Goal: Transaction & Acquisition: Purchase product/service

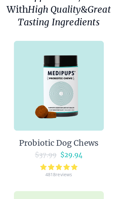
scroll to position [72, 0]
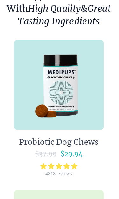
click at [79, 142] on div "Probiotic Dog Chews" at bounding box center [59, 140] width 78 height 9
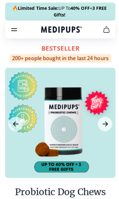
scroll to position [10, 0]
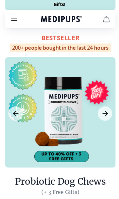
scroll to position [72, 0]
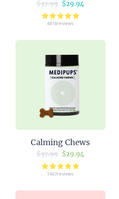
click at [73, 144] on div "Calming Chews" at bounding box center [59, 139] width 58 height 9
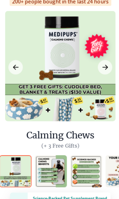
scroll to position [56, 0]
click at [66, 64] on div at bounding box center [59, 65] width 108 height 108
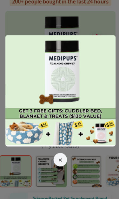
click at [60, 159] on icon "button" at bounding box center [59, 157] width 3 height 3
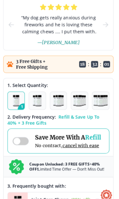
scroll to position [281, 1]
click at [24, 138] on span at bounding box center [21, 139] width 16 height 8
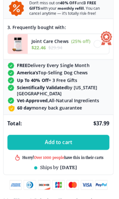
scroll to position [437, 1]
click at [60, 141] on span "Add to cart" at bounding box center [58, 140] width 27 height 6
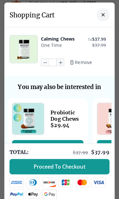
click at [58, 61] on icon "button" at bounding box center [60, 61] width 7 height 7
type input "*"
click at [57, 162] on span "Proceed To Checkout" at bounding box center [59, 164] width 51 height 6
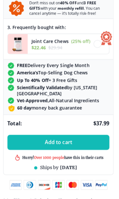
scroll to position [10, 0]
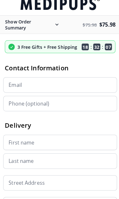
click at [49, 83] on input "Email" at bounding box center [59, 83] width 112 height 15
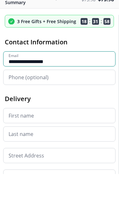
type input "**********"
click at [60, 95] on input "Phone (optional)" at bounding box center [59, 102] width 112 height 15
type input "****"
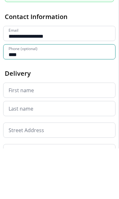
click at [64, 133] on input "First name" at bounding box center [59, 140] width 112 height 15
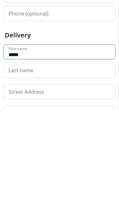
type input "*****"
click at [43, 151] on input "Last name" at bounding box center [59, 158] width 112 height 15
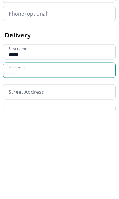
scroll to position [22, 0]
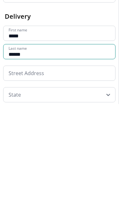
type input "******"
click at [53, 160] on input at bounding box center [59, 167] width 112 height 15
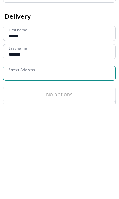
scroll to position [44, 0]
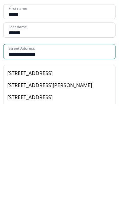
click at [85, 164] on div "2811 Samara Drive, Carrollwood, FL, USA" at bounding box center [59, 167] width 104 height 7
type input "**********"
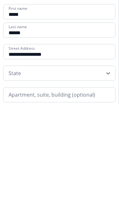
scroll to position [139, 0]
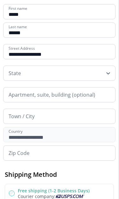
type input "**********"
type input "*****"
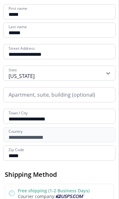
click at [80, 120] on input "**********" at bounding box center [59, 115] width 112 height 15
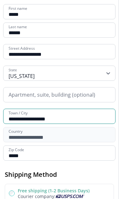
scroll to position [138, 0]
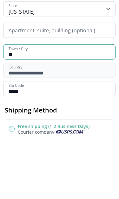
type input "*"
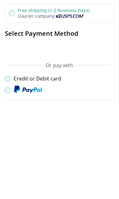
scroll to position [224, 0]
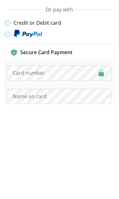
type input "*****"
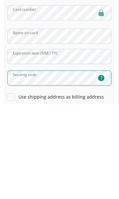
scroll to position [368, 0]
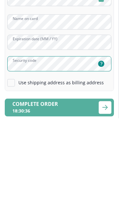
click at [105, 186] on icon "submit" at bounding box center [104, 188] width 5 height 4
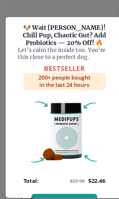
scroll to position [165, 0]
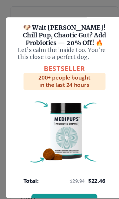
click at [73, 4] on div at bounding box center [59, 99] width 119 height 199
click at [46, 5] on div at bounding box center [59, 99] width 119 height 199
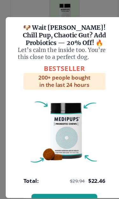
scroll to position [203, 0]
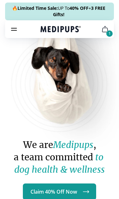
click at [17, 26] on icon "burger-menu" at bounding box center [14, 29] width 8 height 8
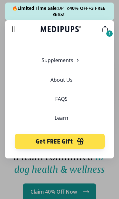
click at [108, 30] on icon "cart" at bounding box center [105, 29] width 8 height 8
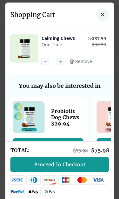
click at [84, 59] on span "Remove" at bounding box center [83, 61] width 17 height 6
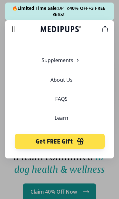
click at [61, 78] on link "About Us" at bounding box center [61, 80] width 22 height 6
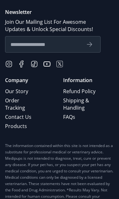
scroll to position [550, 0]
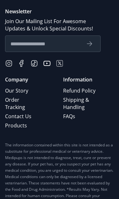
click at [25, 112] on link "Contact Us" at bounding box center [22, 116] width 35 height 9
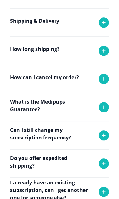
scroll to position [137, 0]
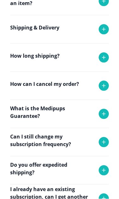
click at [105, 84] on icon at bounding box center [104, 86] width 8 height 8
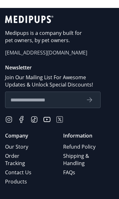
scroll to position [428, 0]
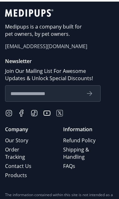
click at [15, 153] on link "Order Tracking" at bounding box center [22, 153] width 35 height 16
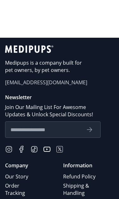
scroll to position [170, 0]
click at [43, 86] on span "[EMAIL_ADDRESS][DOMAIN_NAME]" at bounding box center [59, 82] width 108 height 7
click at [44, 86] on span "[EMAIL_ADDRESS][DOMAIN_NAME]" at bounding box center [59, 82] width 108 height 7
click at [32, 86] on span "[EMAIL_ADDRESS][DOMAIN_NAME]" at bounding box center [59, 82] width 108 height 7
click at [38, 86] on span "[EMAIL_ADDRESS][DOMAIN_NAME]" at bounding box center [59, 82] width 108 height 7
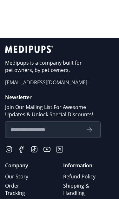
click at [38, 86] on span "[EMAIL_ADDRESS][DOMAIN_NAME]" at bounding box center [59, 82] width 108 height 7
click at [37, 86] on span "[EMAIL_ADDRESS][DOMAIN_NAME]" at bounding box center [59, 82] width 108 height 7
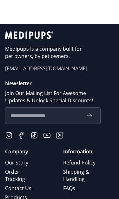
scroll to position [185, 0]
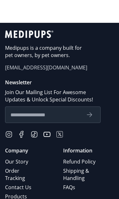
click at [39, 71] on span "[EMAIL_ADDRESS][DOMAIN_NAME]" at bounding box center [59, 67] width 108 height 7
click at [26, 71] on span "[EMAIL_ADDRESS][DOMAIN_NAME]" at bounding box center [59, 67] width 108 height 7
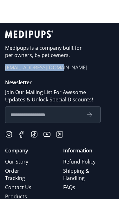
copy span "[EMAIL_ADDRESS][DOMAIN_NAME]"
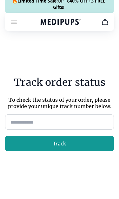
scroll to position [0, 0]
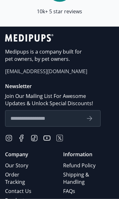
scroll to position [3144, 0]
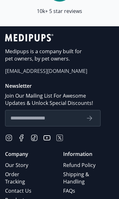
click at [14, 171] on link "Order Tracking" at bounding box center [22, 177] width 35 height 16
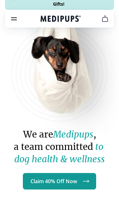
scroll to position [3144, 0]
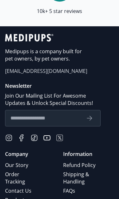
click at [47, 67] on span "[EMAIL_ADDRESS][DOMAIN_NAME]" at bounding box center [59, 70] width 108 height 7
click at [44, 67] on span "[EMAIL_ADDRESS][DOMAIN_NAME]" at bounding box center [59, 70] width 108 height 7
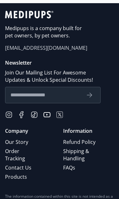
click at [27, 163] on link "Contact Us" at bounding box center [22, 167] width 35 height 9
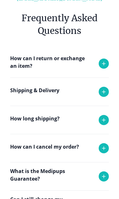
scroll to position [76, 0]
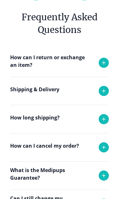
click at [66, 144] on p "How can I cancel my order?" at bounding box center [44, 146] width 69 height 8
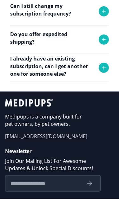
scroll to position [339, 0]
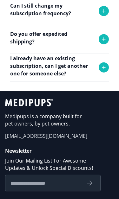
click at [40, 133] on span "[EMAIL_ADDRESS][DOMAIN_NAME]" at bounding box center [59, 135] width 108 height 7
click at [41, 135] on span "[EMAIL_ADDRESS][DOMAIN_NAME]" at bounding box center [59, 135] width 108 height 7
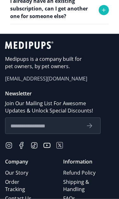
scroll to position [396, 0]
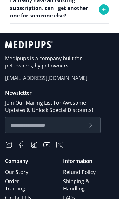
click at [83, 171] on link "Refund Policy" at bounding box center [87, 171] width 48 height 9
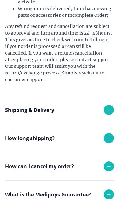
scroll to position [251, 0]
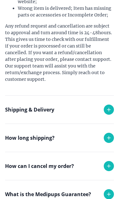
click at [72, 162] on p "How can I cancel my order?" at bounding box center [39, 166] width 69 height 8
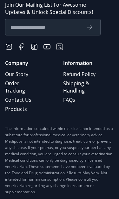
scroll to position [685, 0]
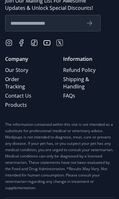
click at [25, 91] on link "Contact Us" at bounding box center [22, 95] width 35 height 9
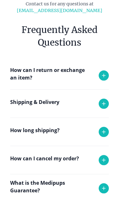
scroll to position [63, 0]
click at [103, 104] on icon at bounding box center [104, 104] width 8 height 8
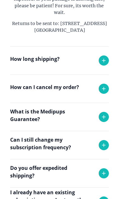
scroll to position [247, 0]
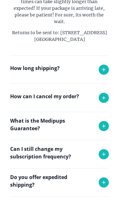
click at [106, 101] on icon at bounding box center [104, 98] width 8 height 8
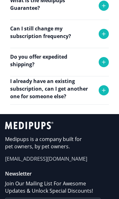
scroll to position [446, 0]
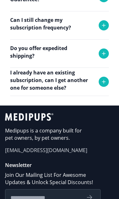
click at [46, 154] on span "[EMAIL_ADDRESS][DOMAIN_NAME]" at bounding box center [59, 149] width 108 height 7
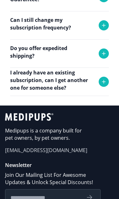
click at [10, 154] on span "[EMAIL_ADDRESS][DOMAIN_NAME]" at bounding box center [59, 149] width 108 height 7
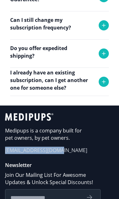
copy span "[EMAIL_ADDRESS][DOMAIN_NAME]"
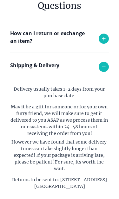
scroll to position [99, 0]
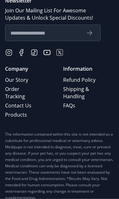
scroll to position [797, 0]
